Goal: Information Seeking & Learning: Learn about a topic

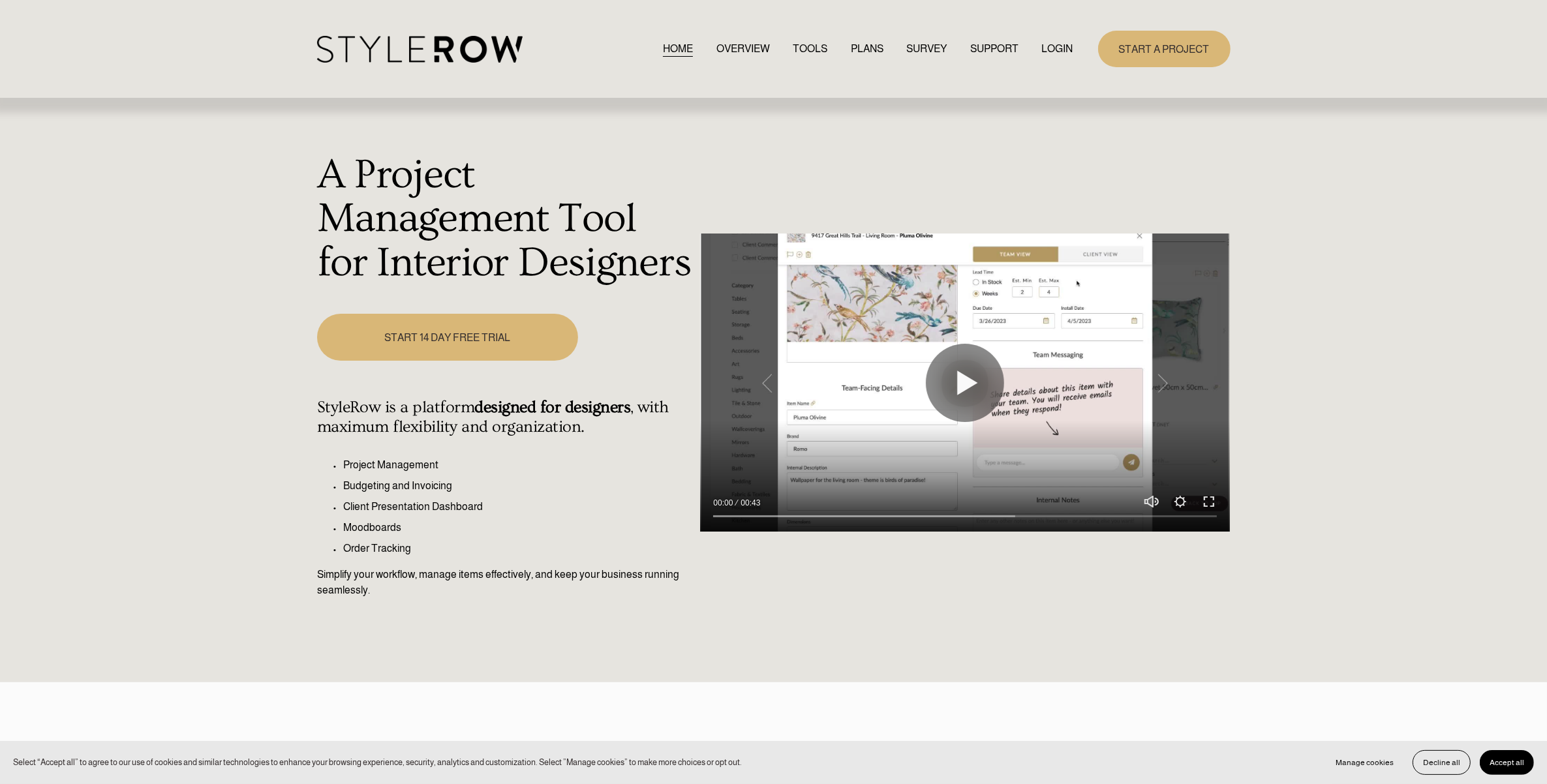
click at [1050, 46] on link "LOGIN" at bounding box center [1057, 48] width 32 height 18
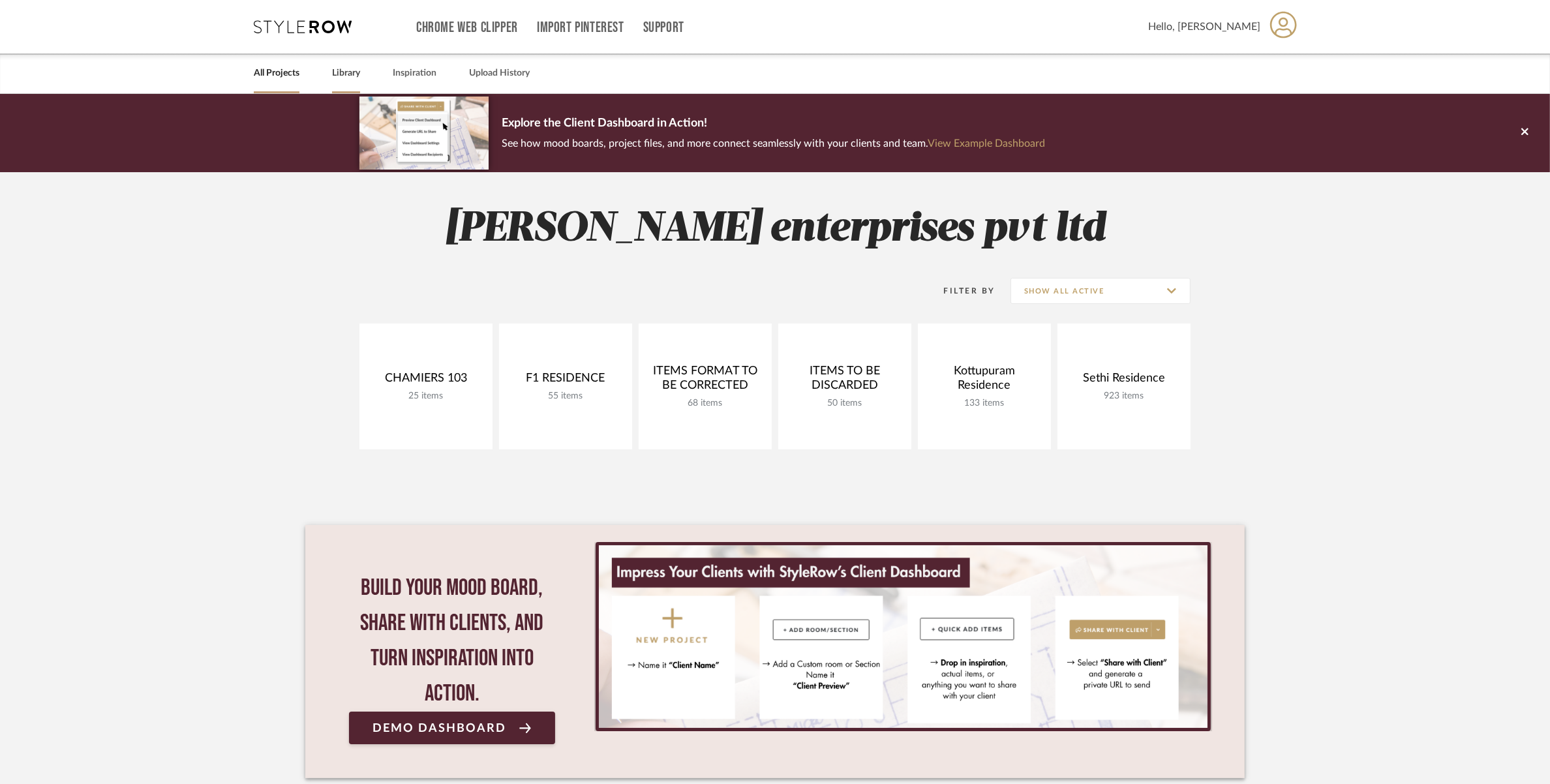
click at [350, 82] on div "Library" at bounding box center [346, 73] width 28 height 40
click at [349, 73] on link "Library" at bounding box center [346, 73] width 28 height 18
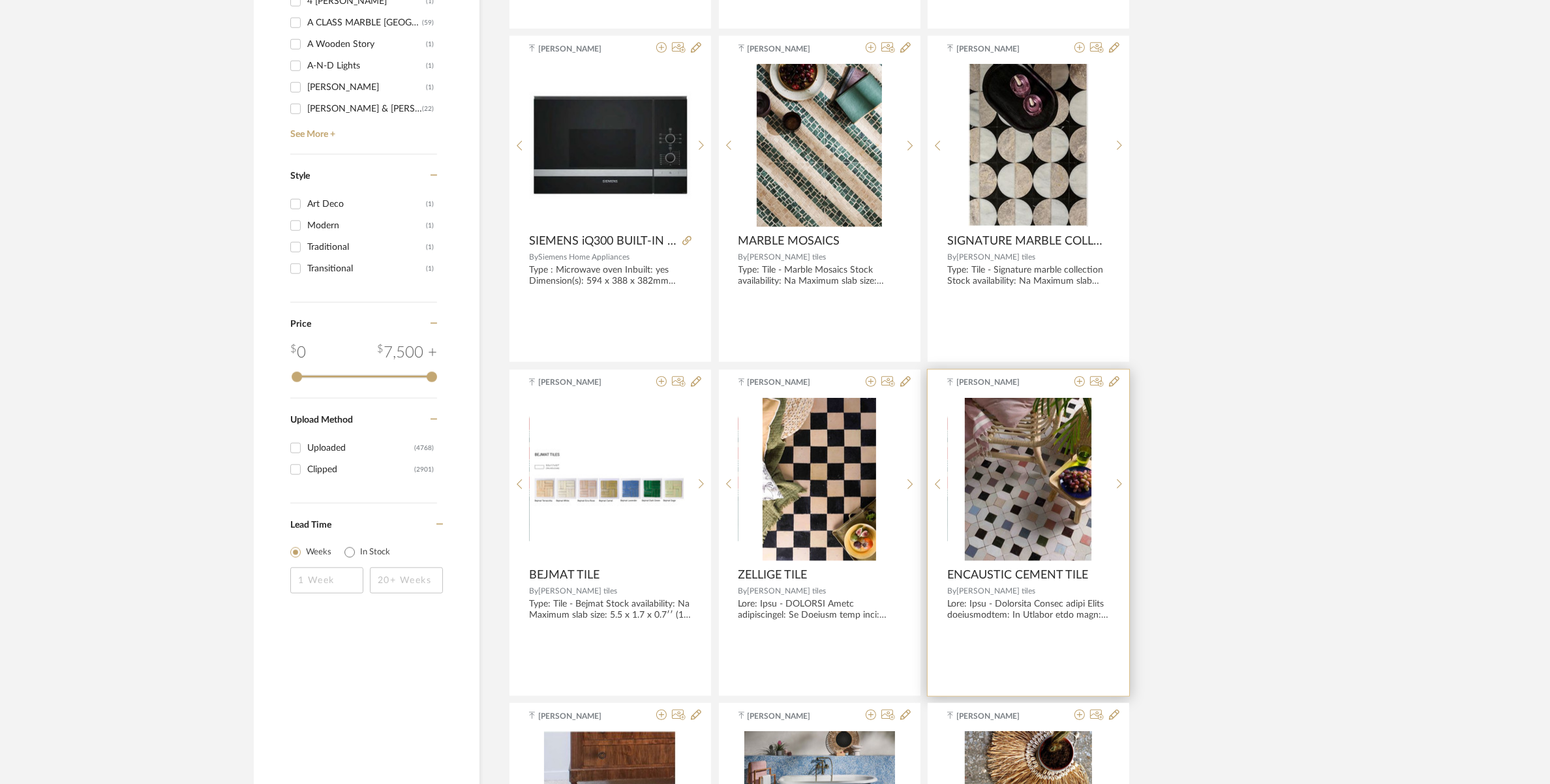
scroll to position [1546, 0]
click at [984, 568] on div "Tehseen Mukadam General ...logue-US.pdf General ...logue-US.pdf ENCAUSTIC CEMEN…" at bounding box center [1029, 534] width 201 height 326
click at [1029, 578] on span "ENCAUSTIC CEMENT TILE" at bounding box center [1018, 576] width 141 height 14
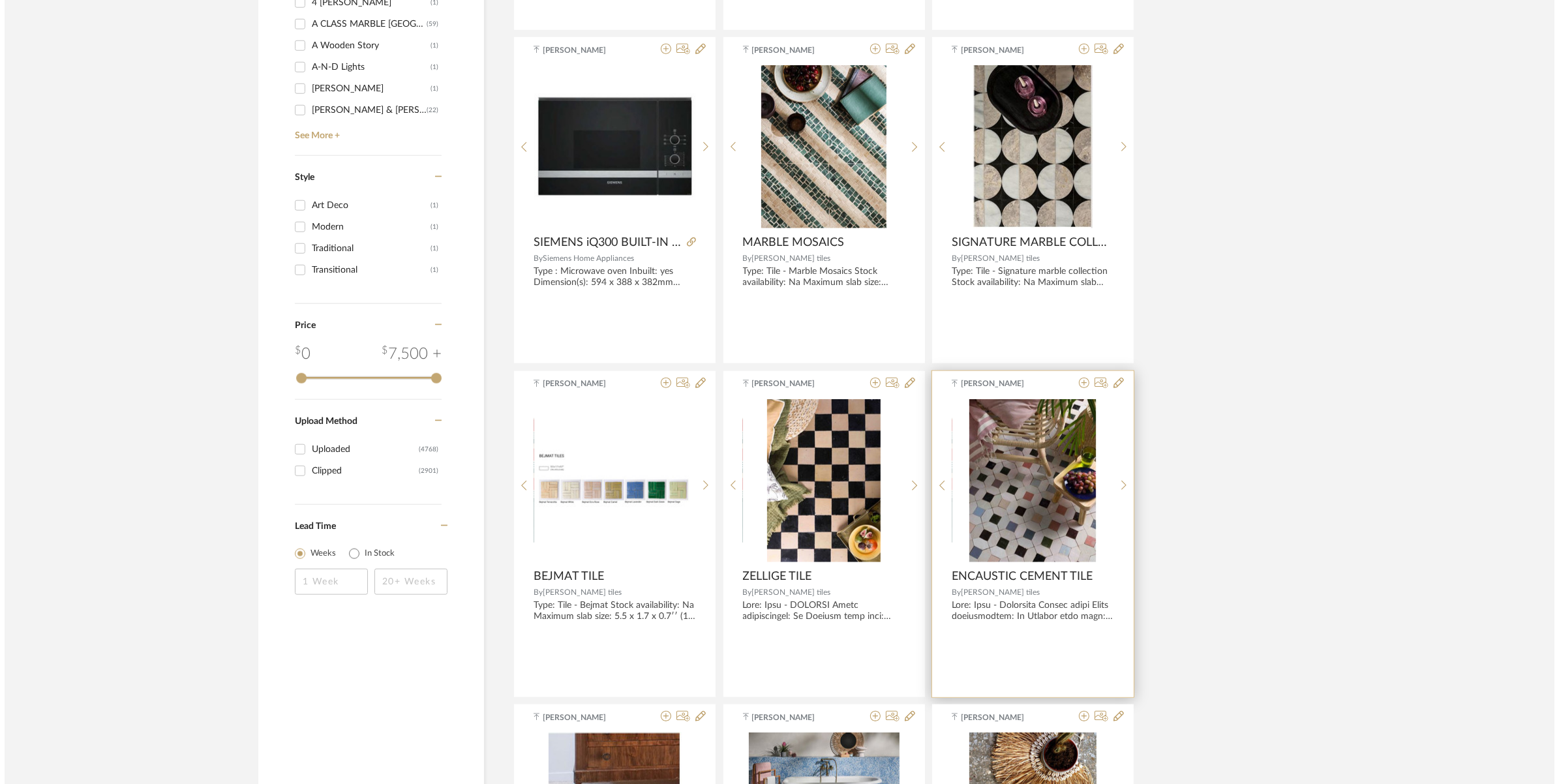
scroll to position [0, 0]
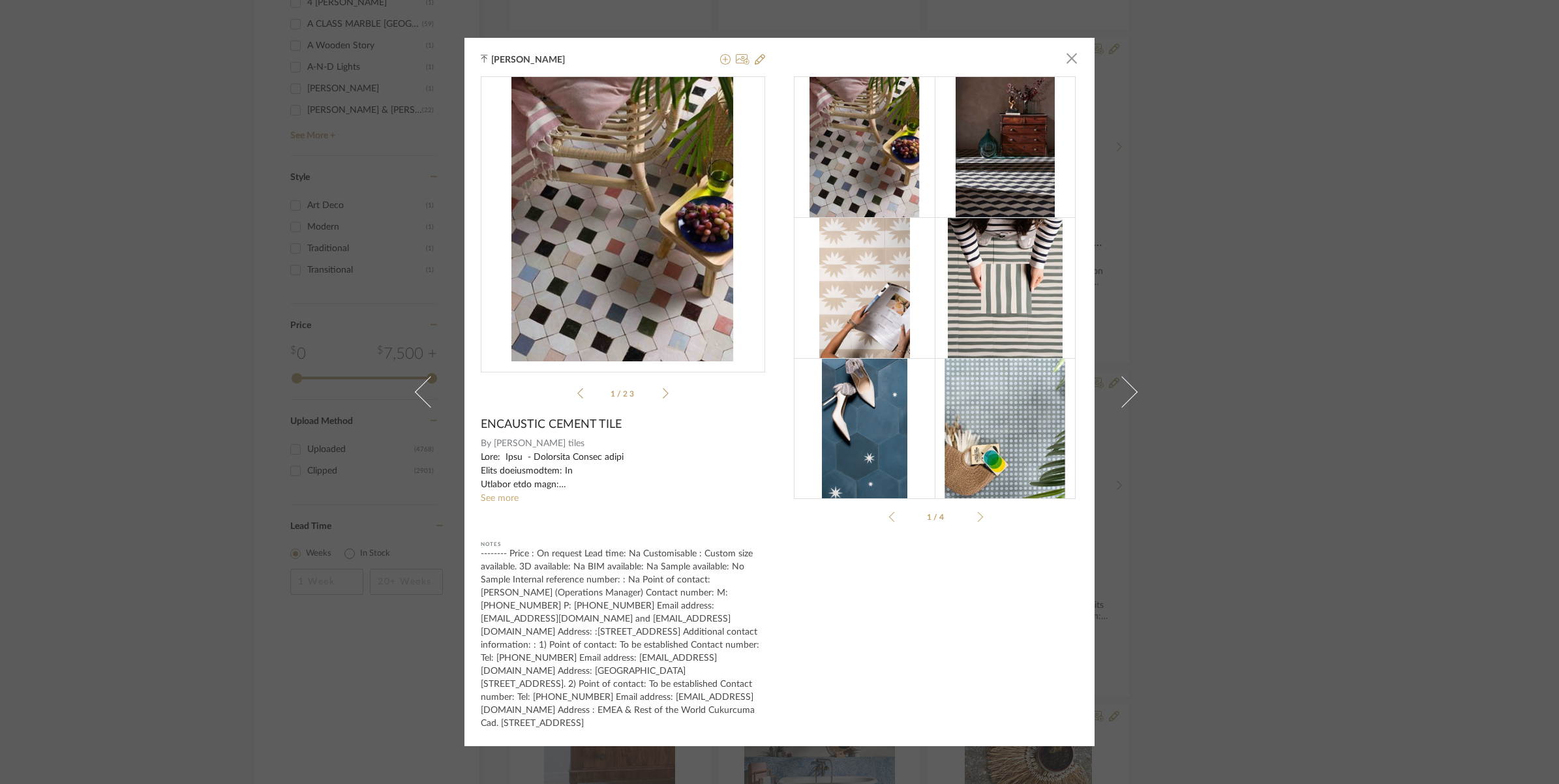
click at [858, 152] on img at bounding box center [864, 147] width 109 height 141
click at [942, 173] on div at bounding box center [1006, 147] width 141 height 141
click at [983, 180] on img at bounding box center [1006, 147] width 100 height 141
click at [894, 289] on img at bounding box center [865, 287] width 91 height 141
click at [985, 438] on img at bounding box center [1005, 428] width 121 height 141
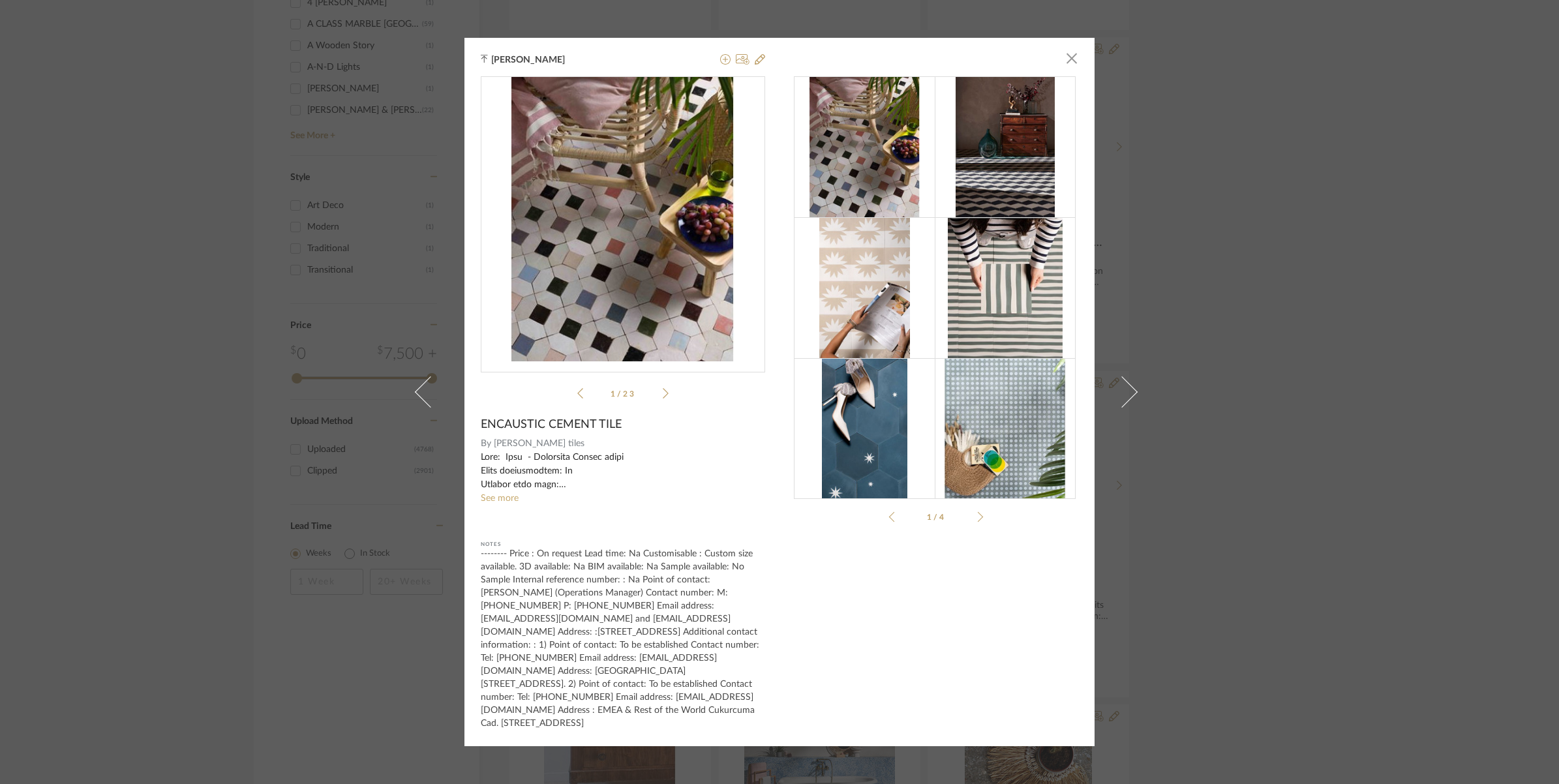
click at [1031, 280] on img at bounding box center [1005, 287] width 114 height 141
click at [1011, 305] on img at bounding box center [1005, 287] width 114 height 141
click at [667, 396] on div "General ...logue-US.pdf General ...logue-US.pdf 1 / 23" at bounding box center [623, 240] width 285 height 328
click at [656, 401] on li "1 / 23" at bounding box center [622, 393] width 80 height 16
click at [663, 399] on icon at bounding box center [666, 393] width 6 height 11
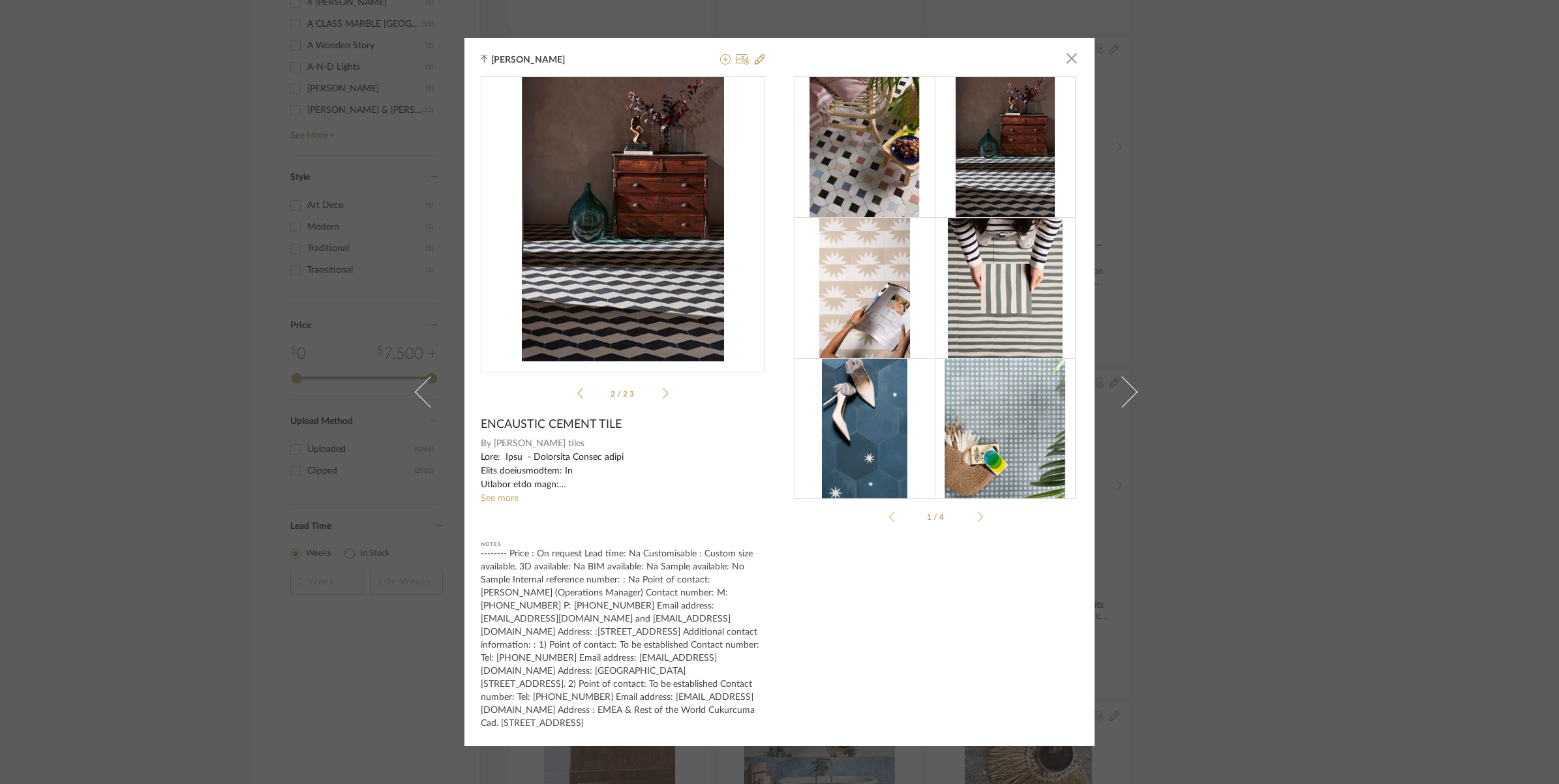
click at [663, 399] on icon at bounding box center [666, 393] width 6 height 11
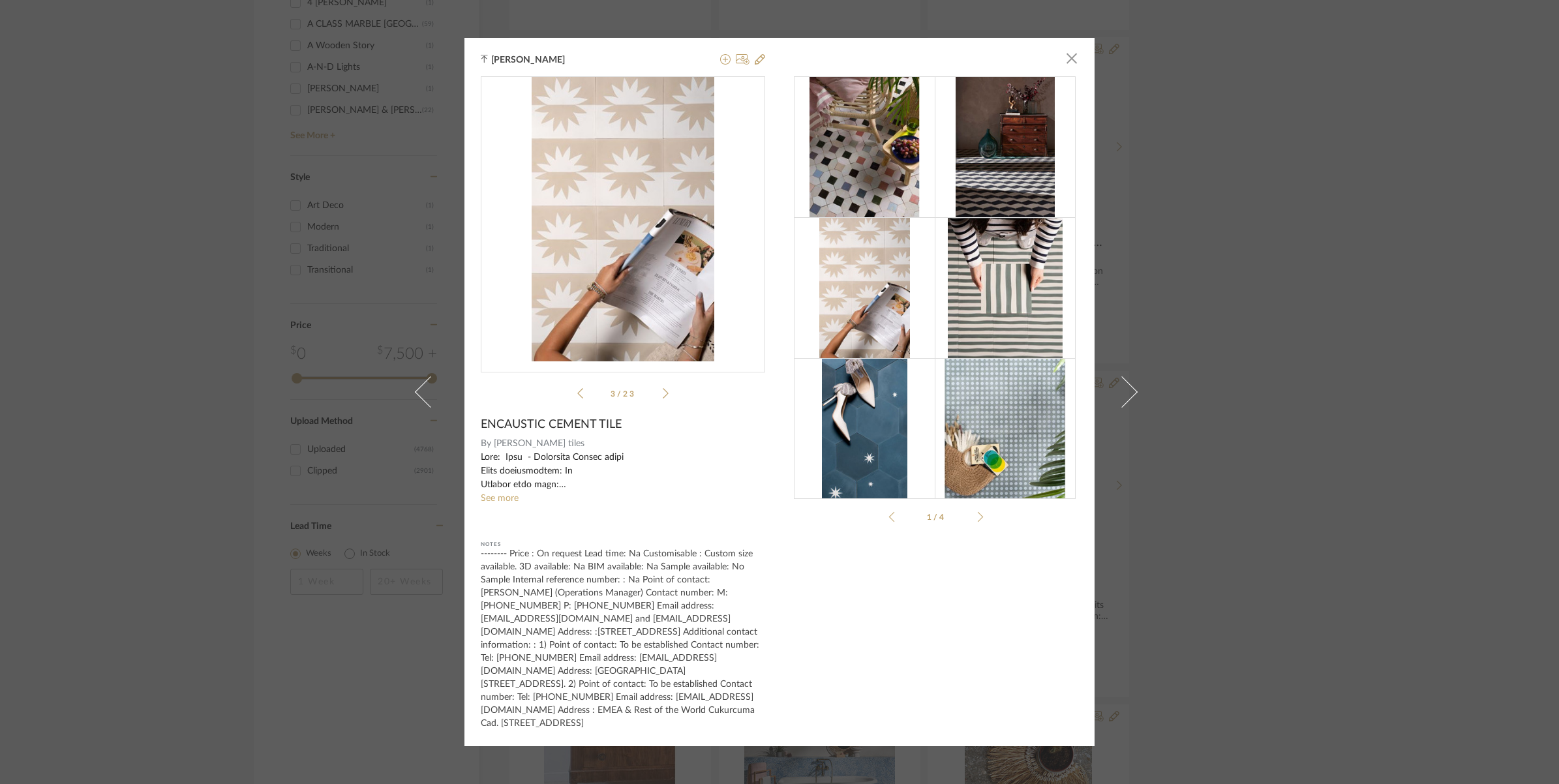
click at [663, 399] on icon at bounding box center [666, 393] width 6 height 11
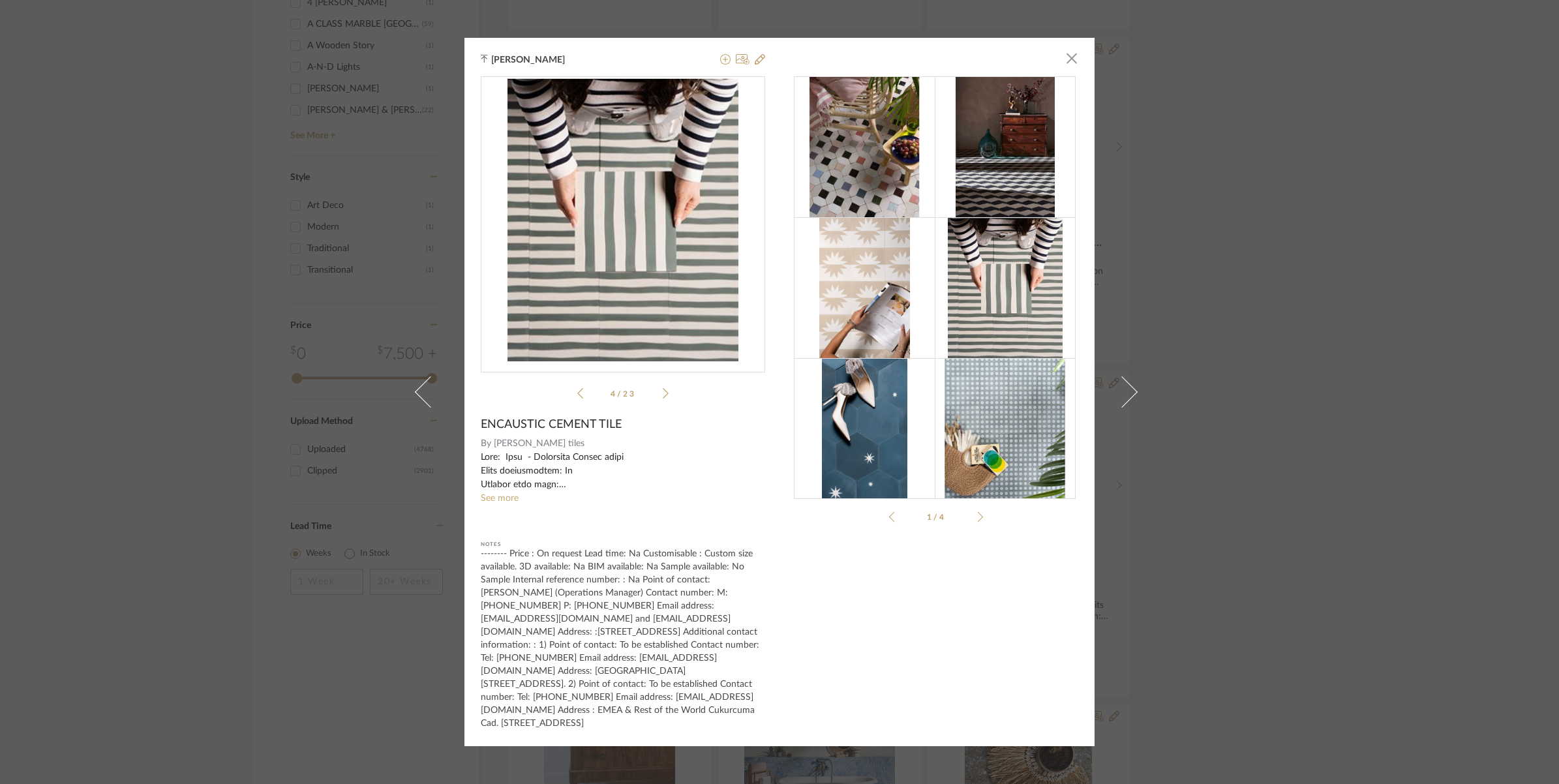
click at [663, 399] on icon at bounding box center [666, 393] width 6 height 11
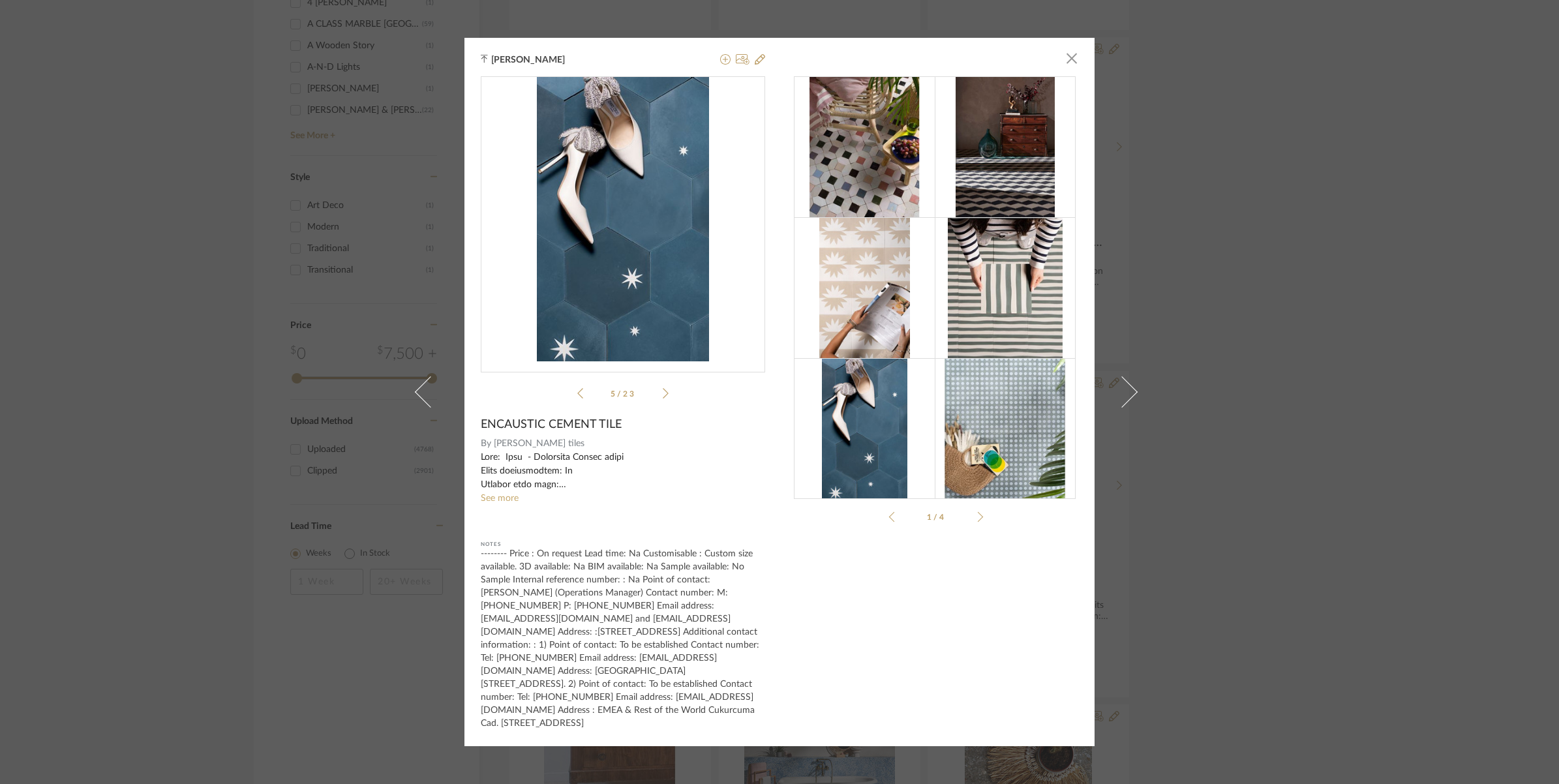
click at [204, 351] on div "Tehseen Mukadam × General ...logue-US.pdf General ...logue-US.pdf 5 / 23 ENCAUS…" at bounding box center [779, 392] width 1559 height 784
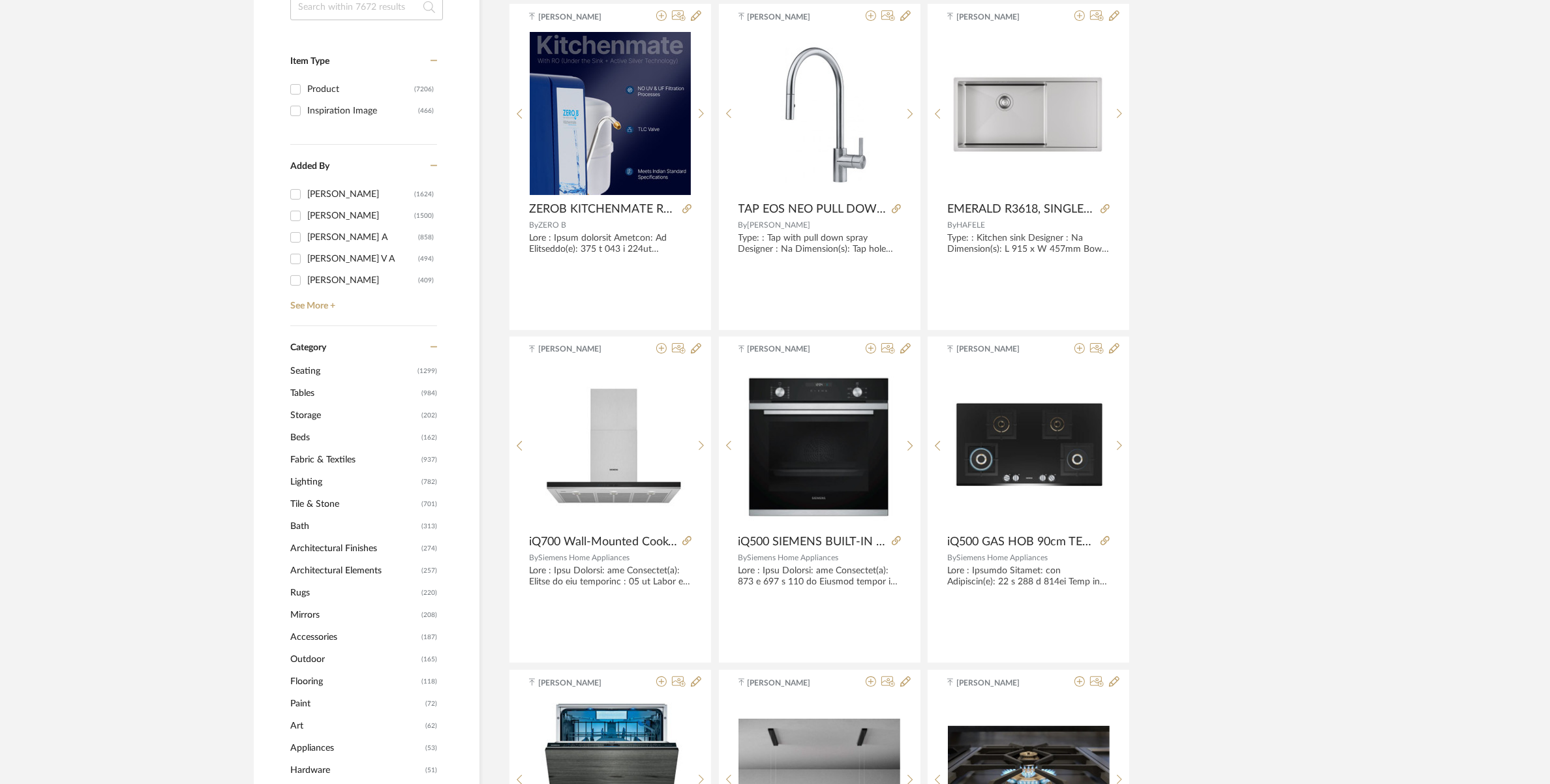
scroll to position [78, 0]
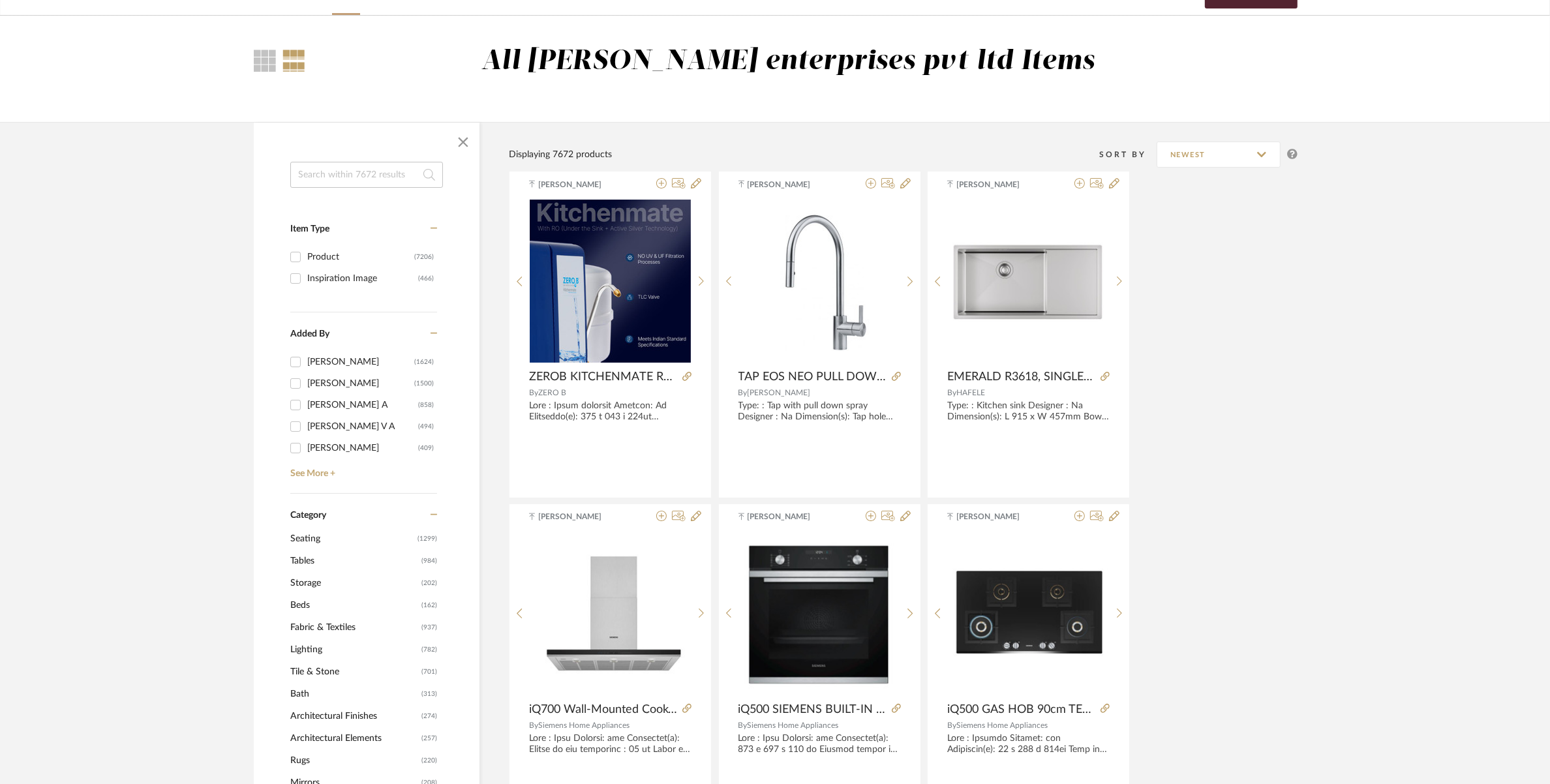
click at [313, 173] on input at bounding box center [367, 175] width 152 height 26
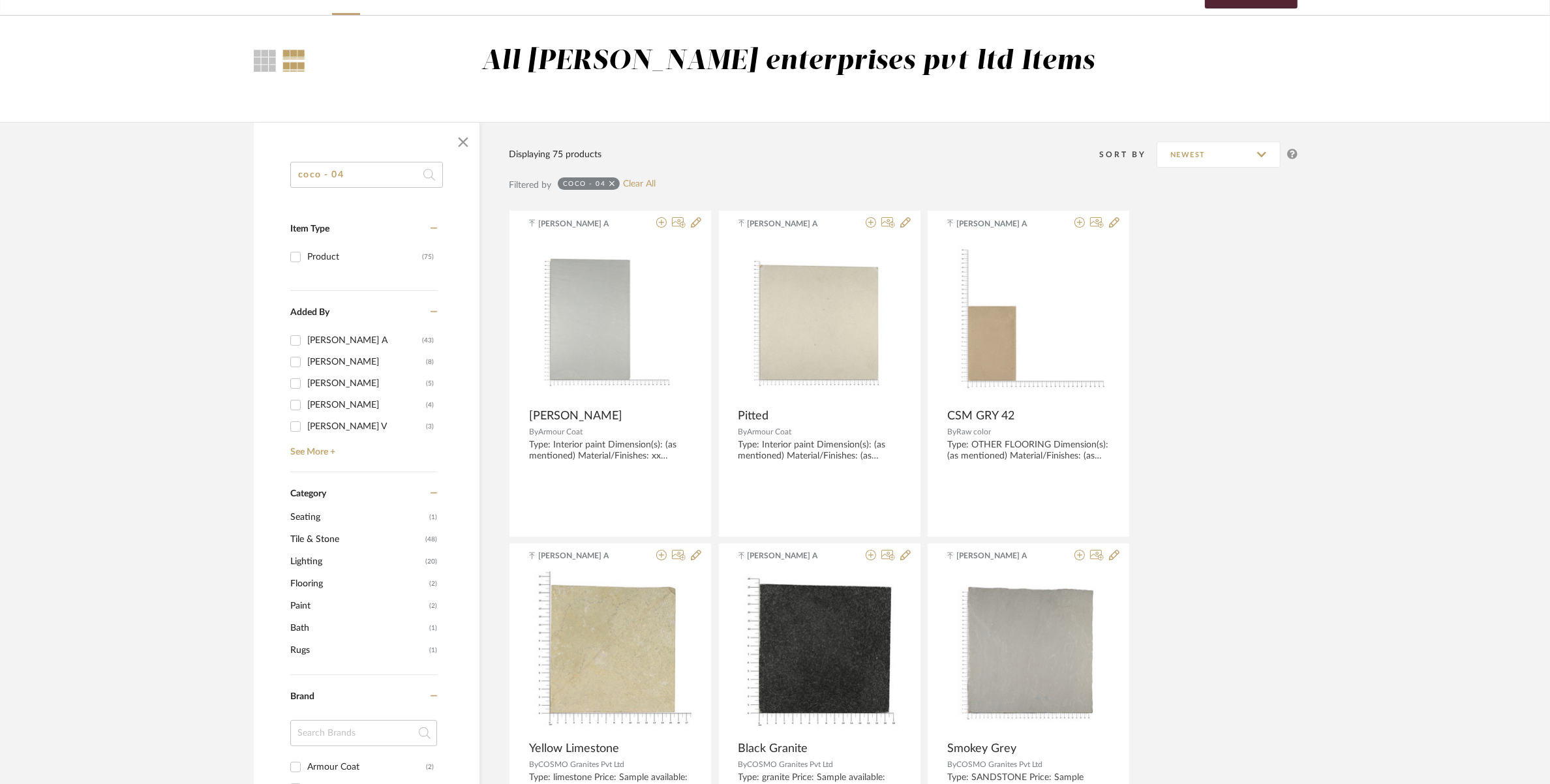
type input "coco - 04"
click at [324, 561] on span "Lighting" at bounding box center [356, 561] width 132 height 22
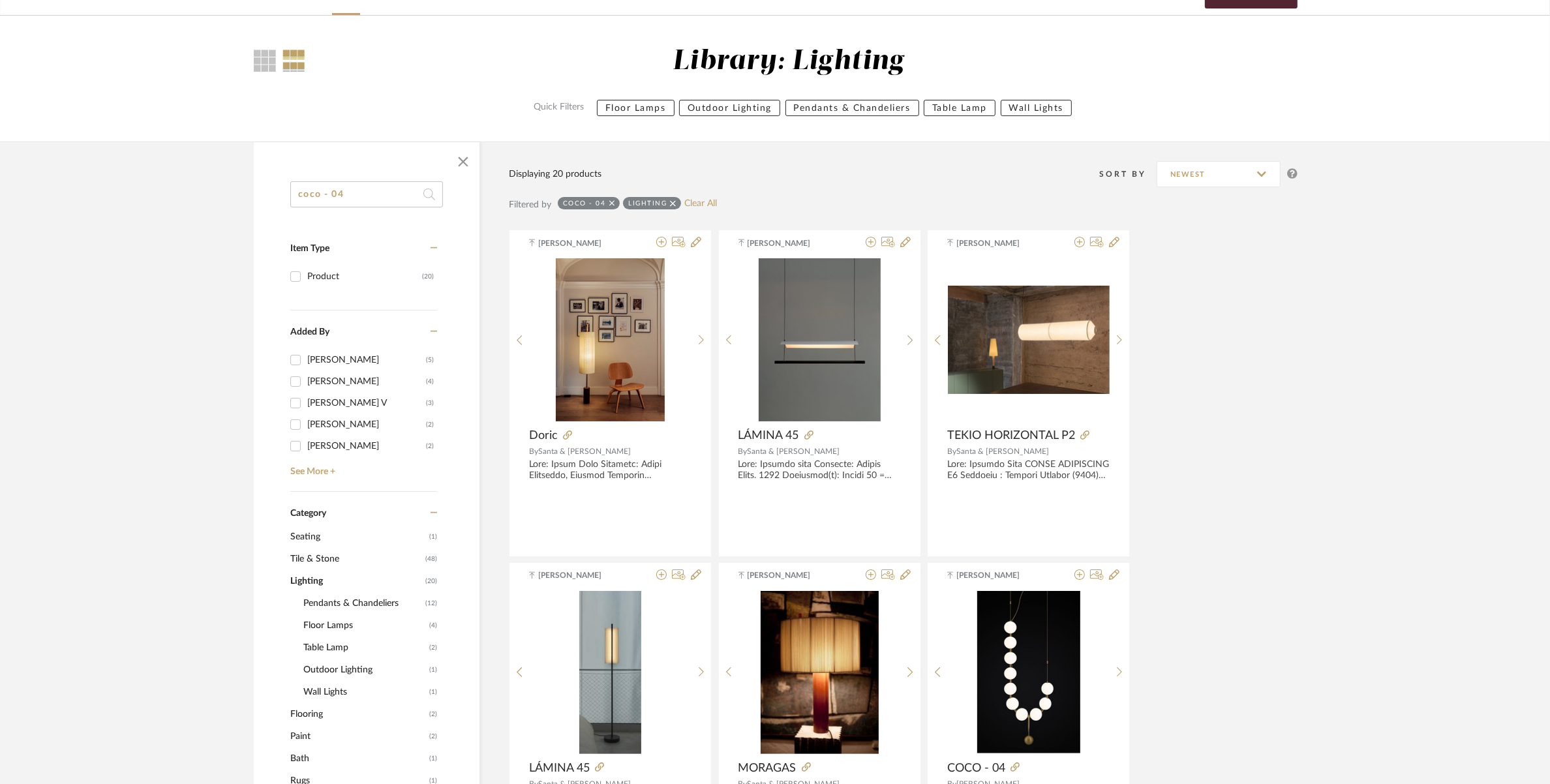
click at [356, 605] on span "Pendants & Chandeliers" at bounding box center [362, 603] width 119 height 22
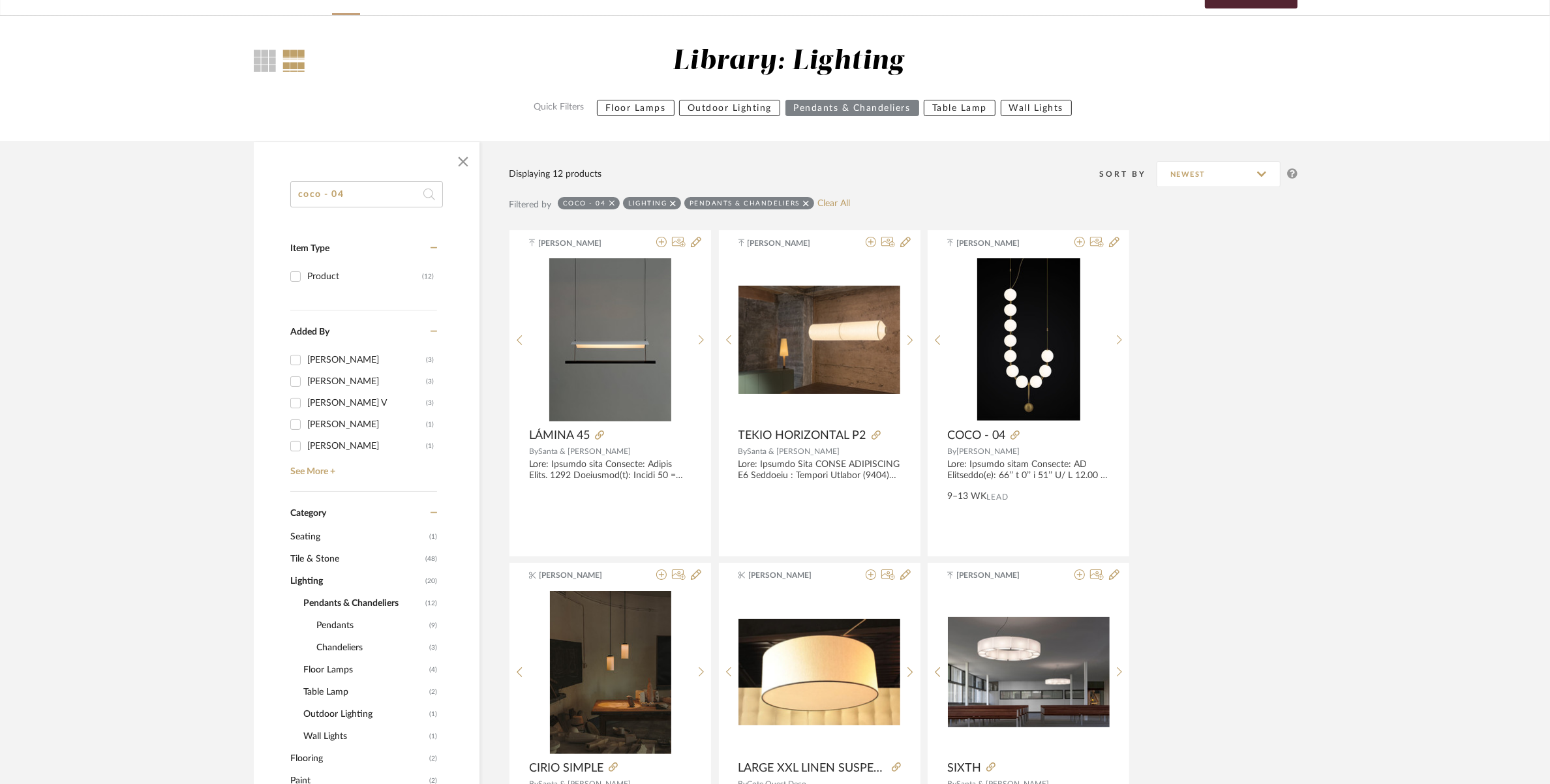
click at [341, 655] on span "Chandeliers" at bounding box center [371, 647] width 109 height 22
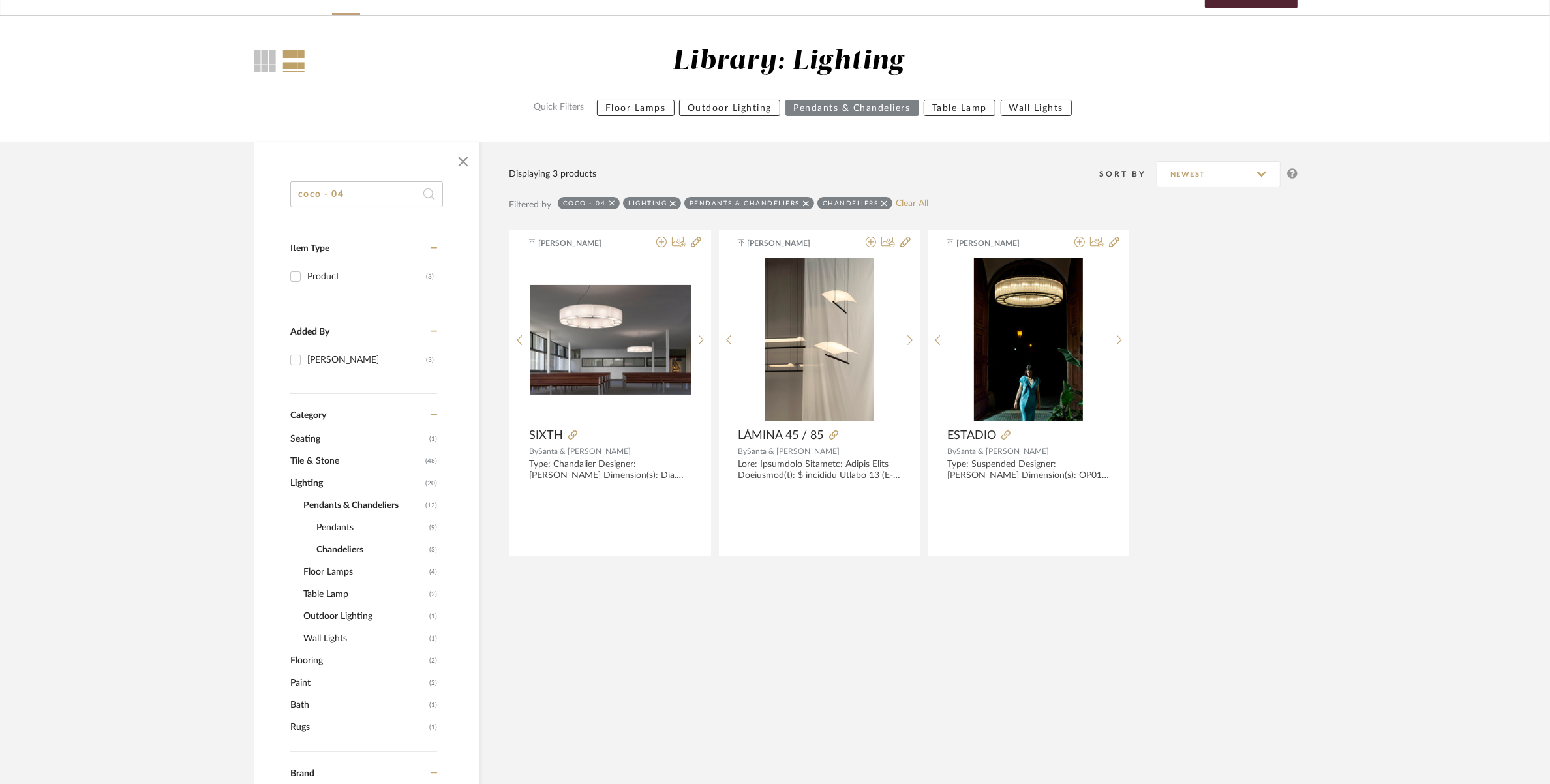
click at [344, 532] on span "Pendants" at bounding box center [371, 527] width 109 height 22
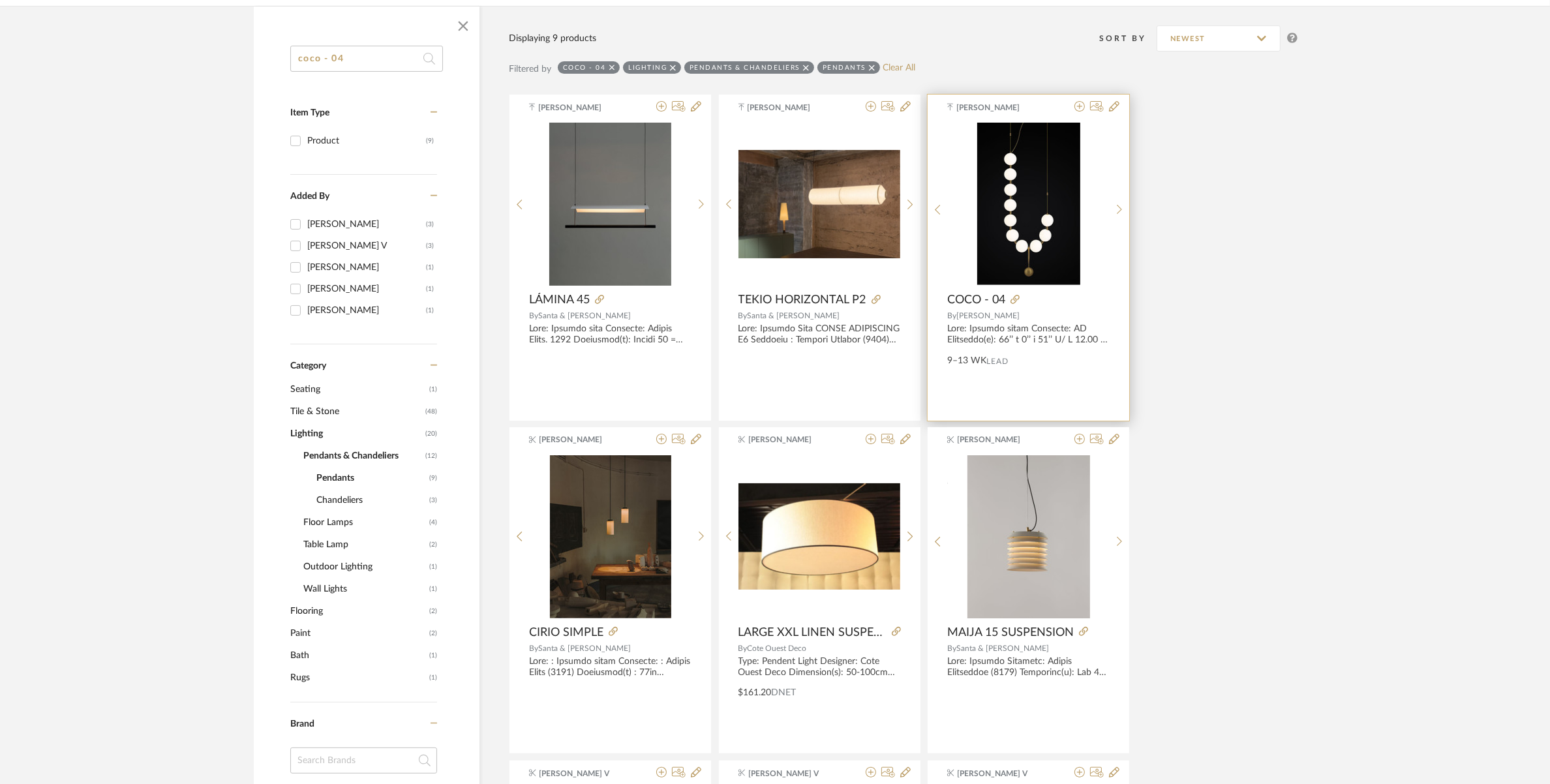
scroll to position [197, 0]
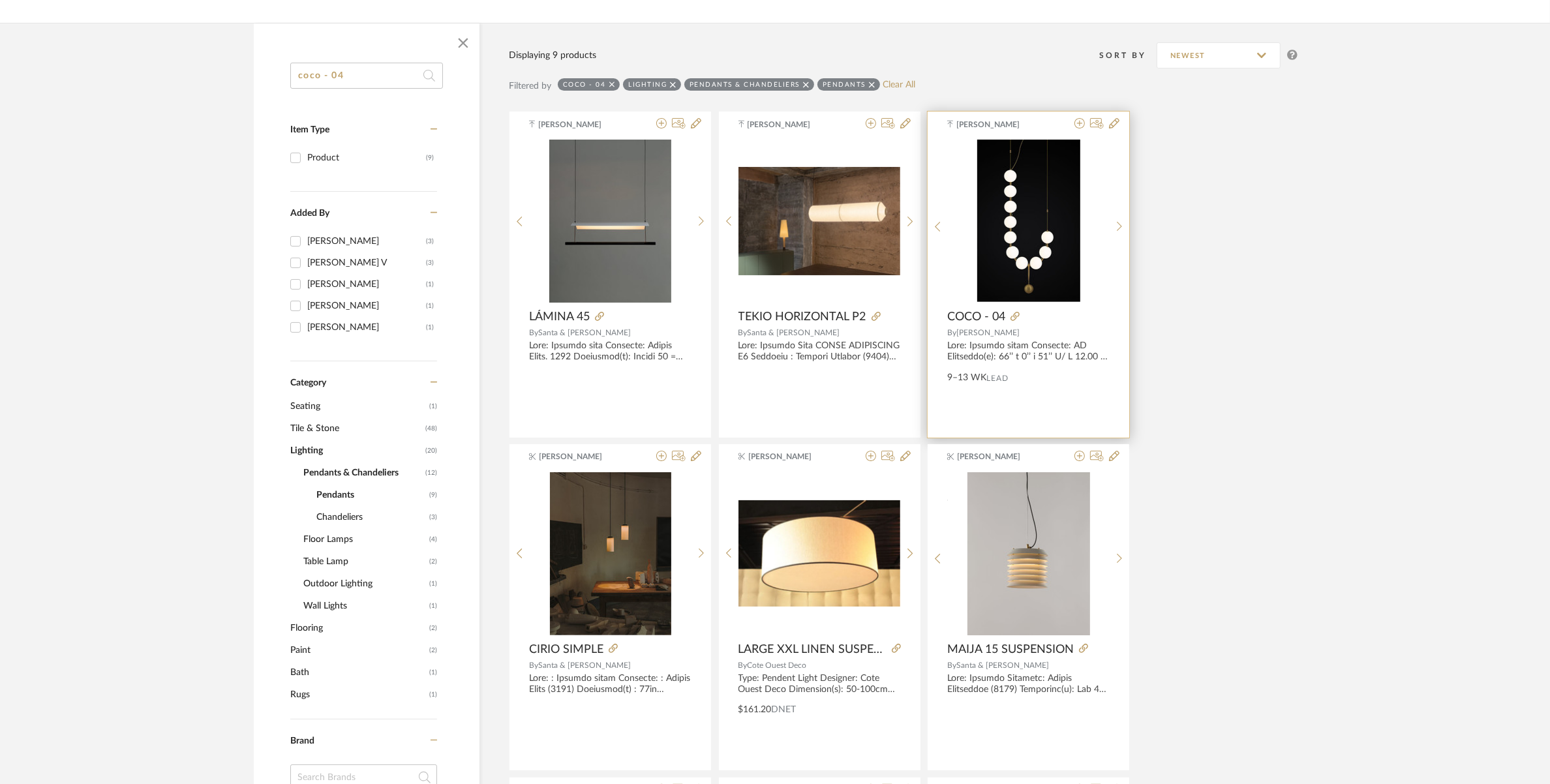
click at [987, 312] on span "COCO - 04" at bounding box center [976, 317] width 58 height 14
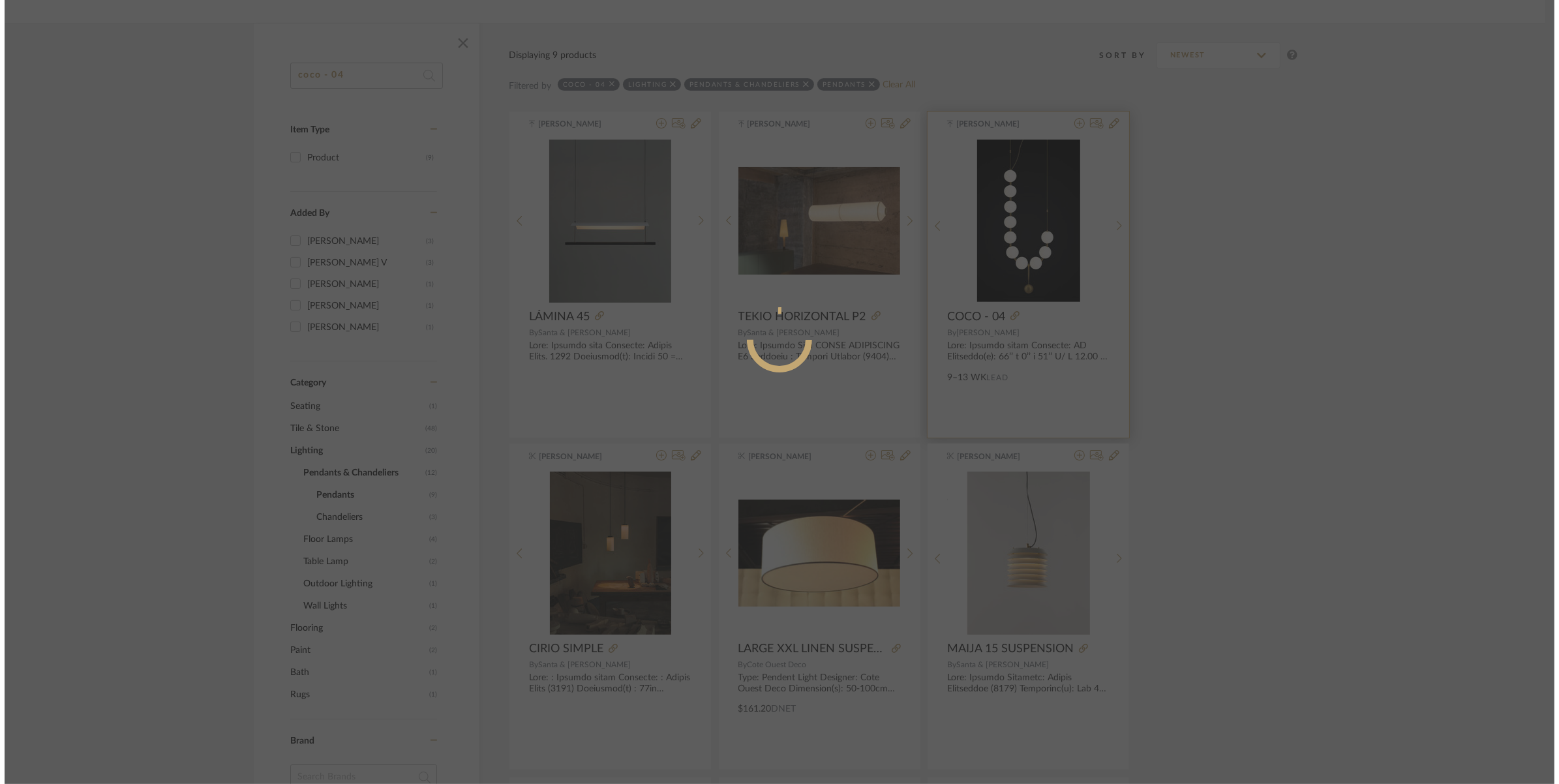
scroll to position [0, 0]
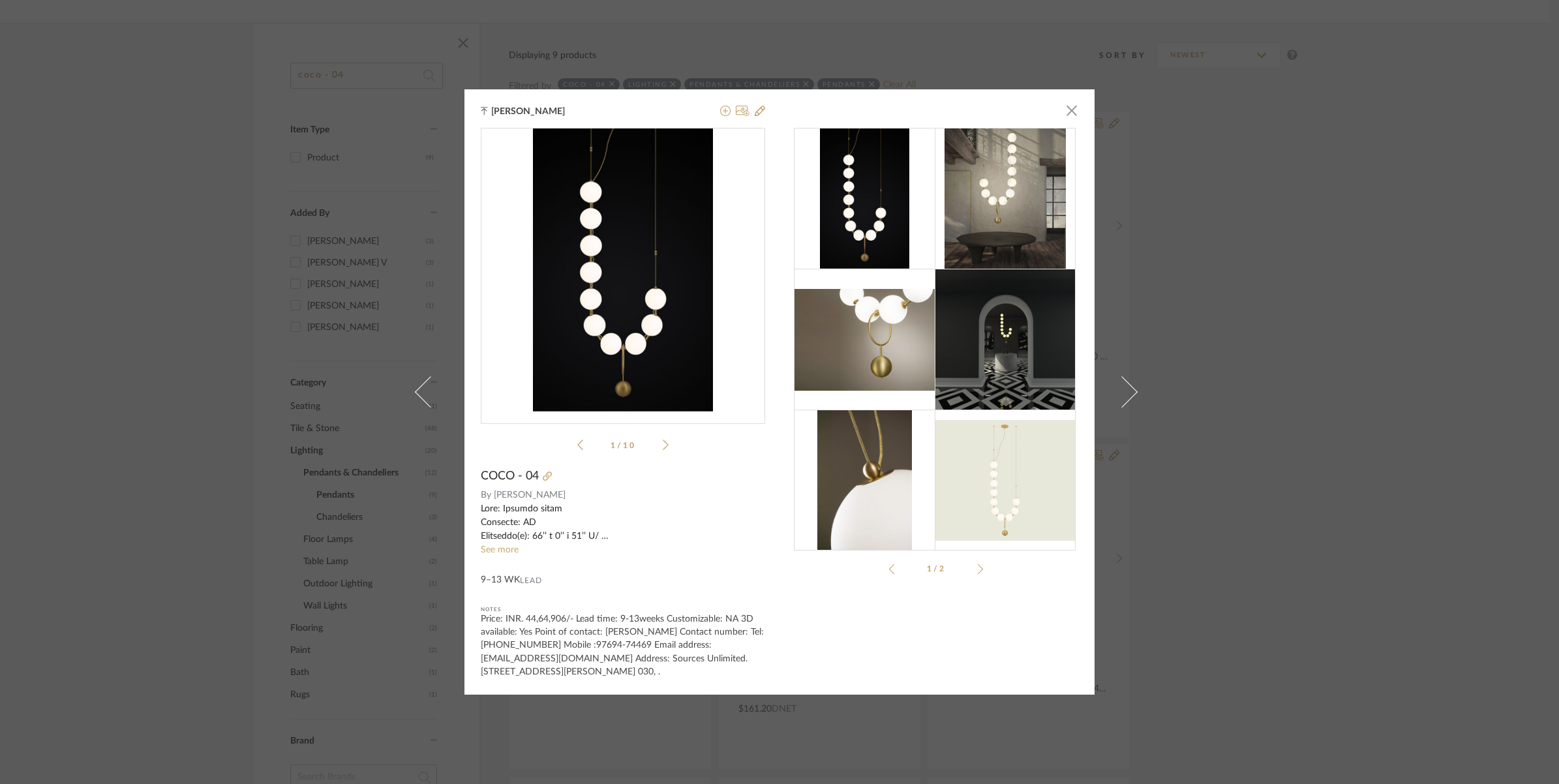
click at [984, 186] on img at bounding box center [1006, 199] width 122 height 141
click at [505, 543] on div at bounding box center [623, 522] width 285 height 41
click at [500, 550] on link "See more" at bounding box center [500, 550] width 38 height 9
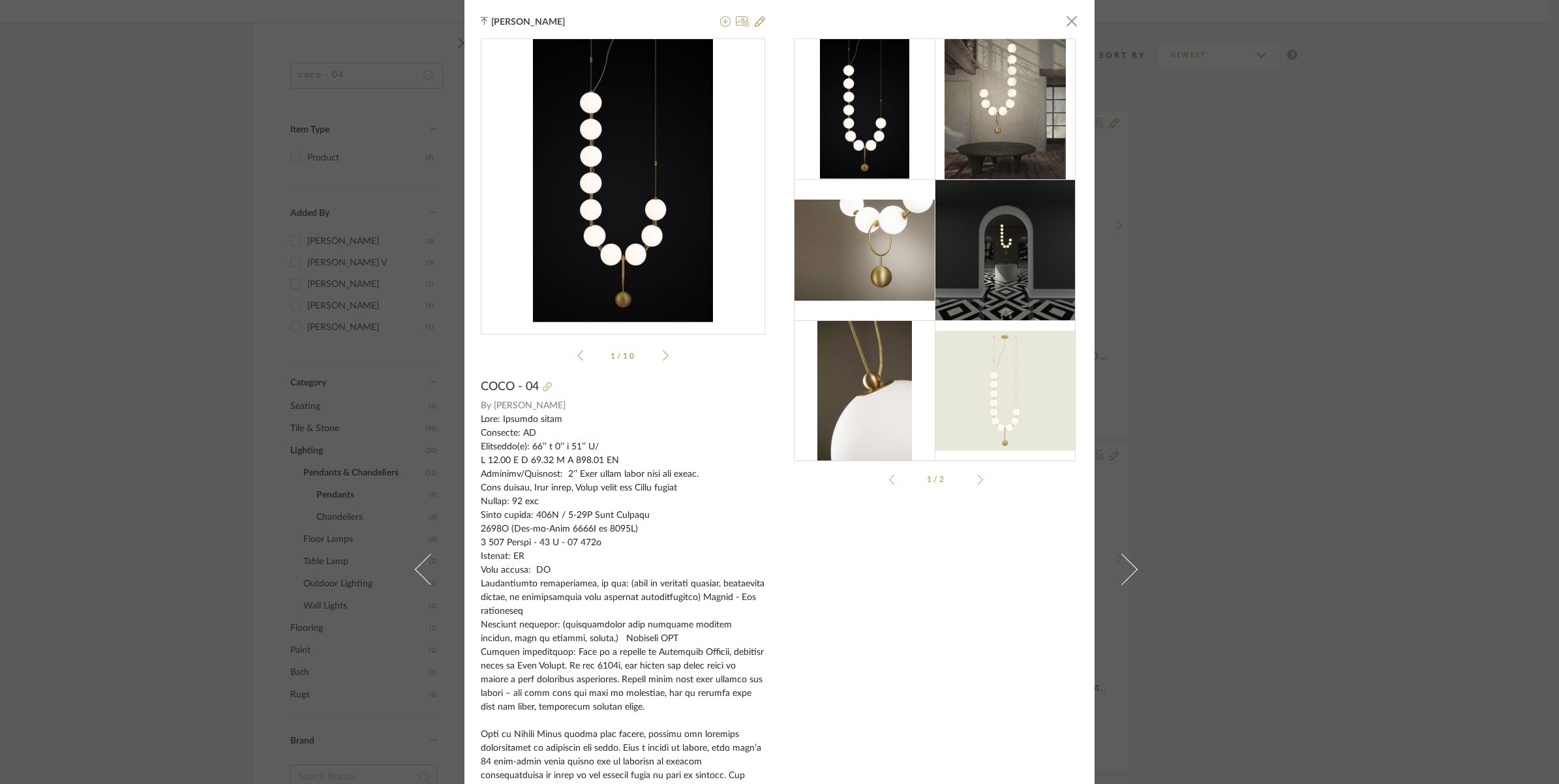
click at [543, 383] on icon at bounding box center [547, 387] width 9 height 9
